Goal: Information Seeking & Learning: Learn about a topic

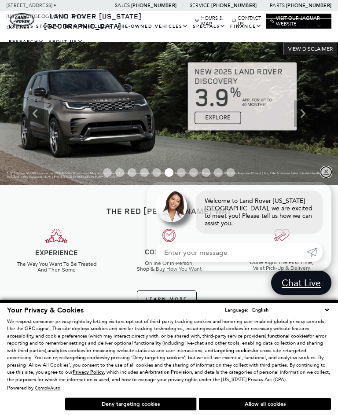
click at [327, 174] on link "✕" at bounding box center [326, 172] width 11 height 11
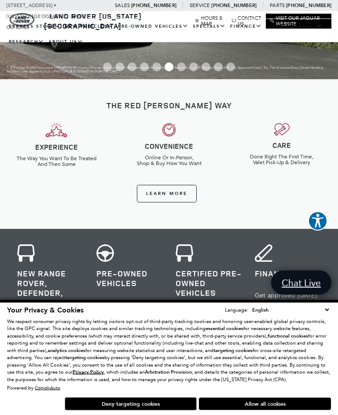
scroll to position [106, 0]
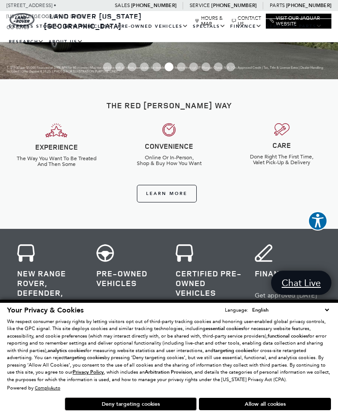
click at [163, 410] on button "Deny targeting cookies" at bounding box center [131, 403] width 132 height 13
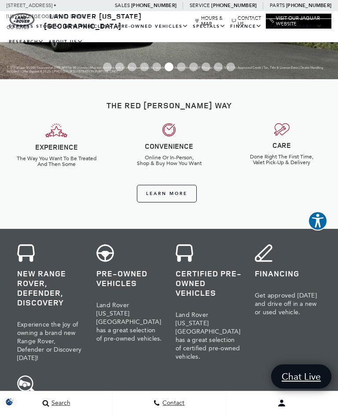
click at [0, 0] on link "Range Rover Velar" at bounding box center [0, 0] width 0 height 0
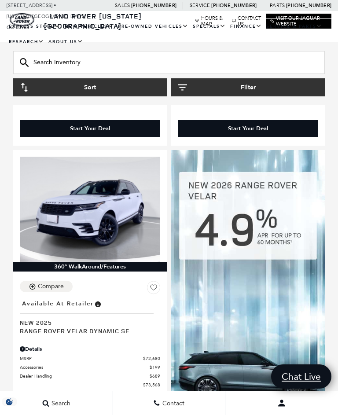
scroll to position [417, 0]
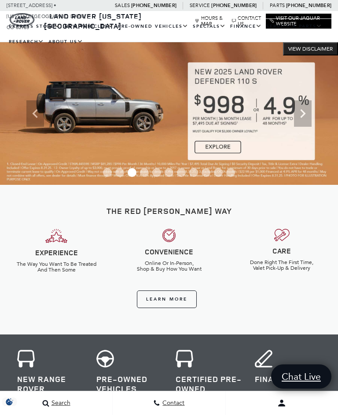
scroll to position [0, 0]
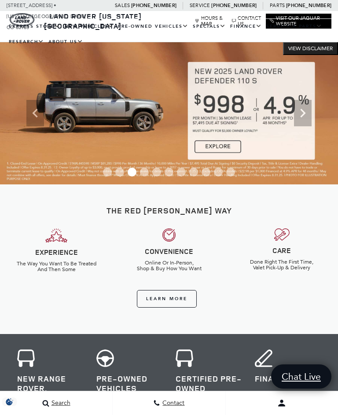
click at [0, 0] on link "View All Pre-Owned Vehicles" at bounding box center [0, 0] width 0 height 0
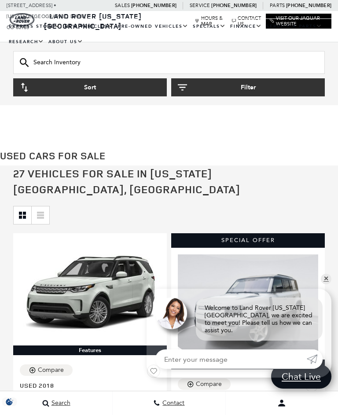
click at [328, 284] on link "✕" at bounding box center [326, 279] width 11 height 11
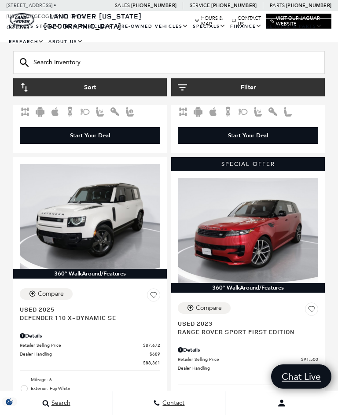
scroll to position [1156, 0]
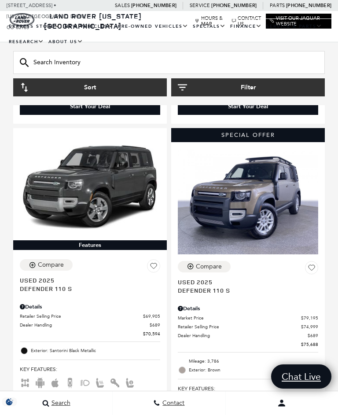
click at [103, 32] on link "New Vehicles" at bounding box center [88, 26] width 53 height 15
